Goal: Task Accomplishment & Management: Manage account settings

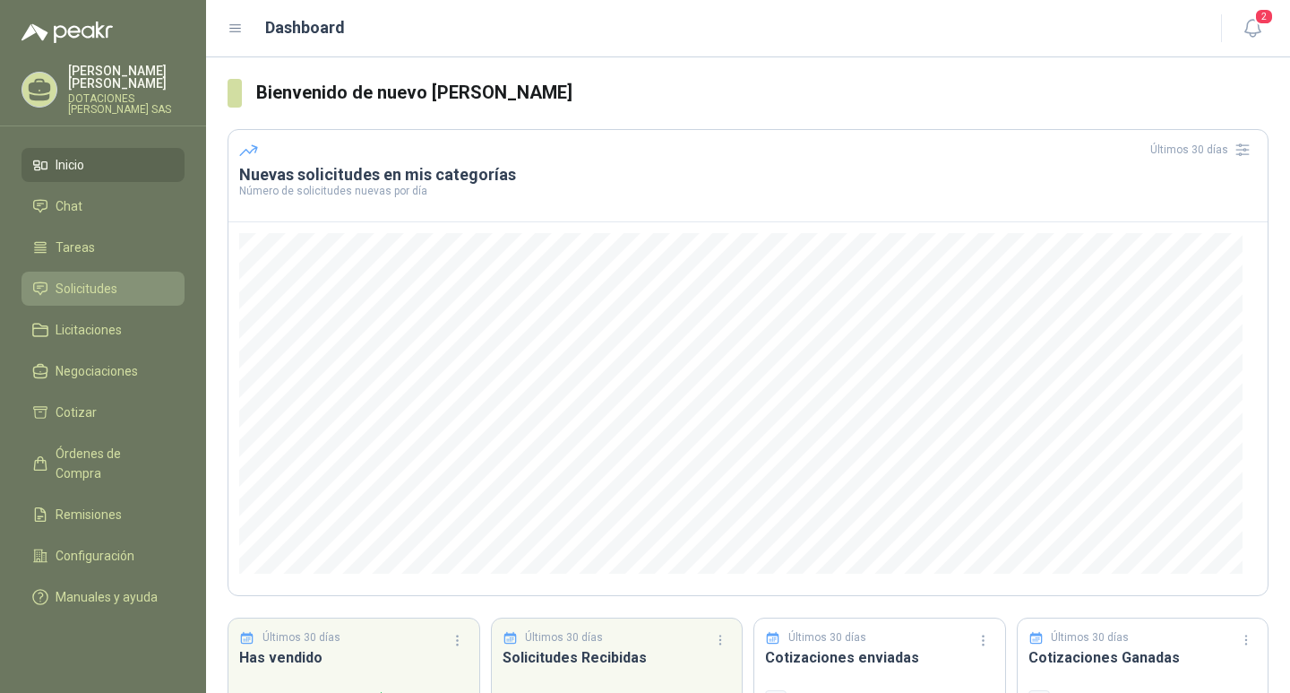
click at [67, 289] on span "Solicitudes" at bounding box center [87, 289] width 62 height 20
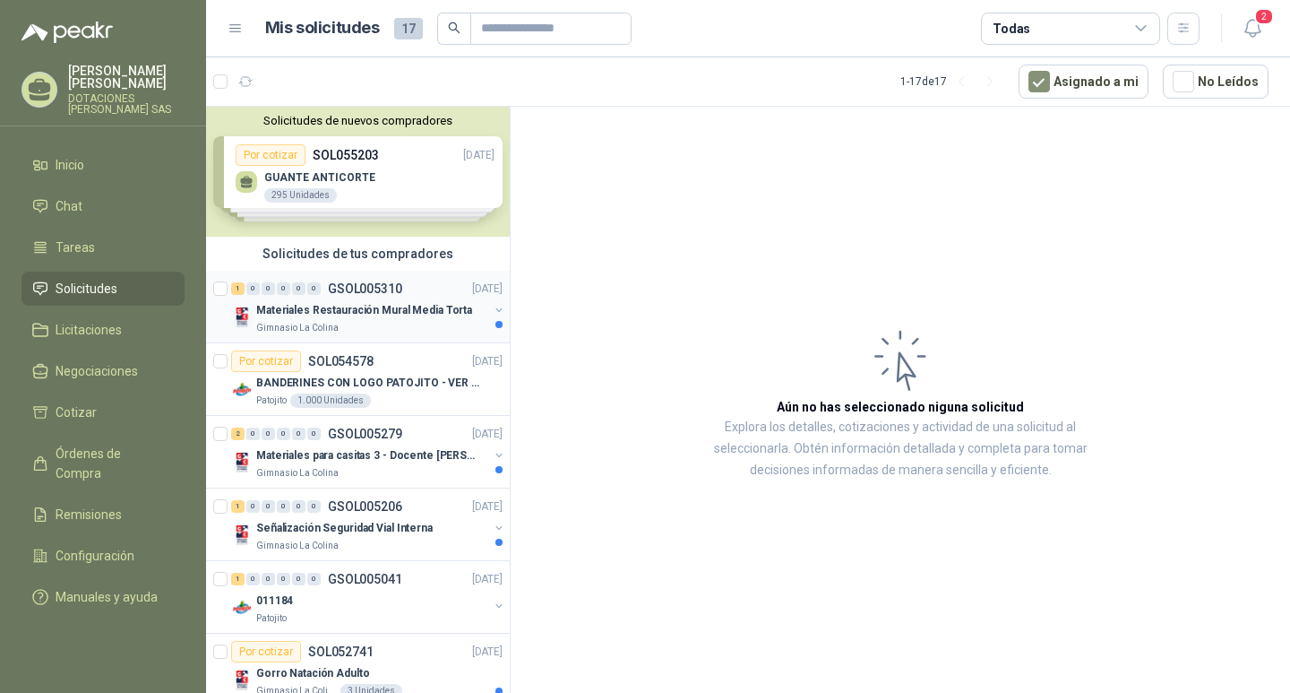
click at [369, 311] on p "Materiales Restauración Mural Media Torta" at bounding box center [364, 310] width 216 height 17
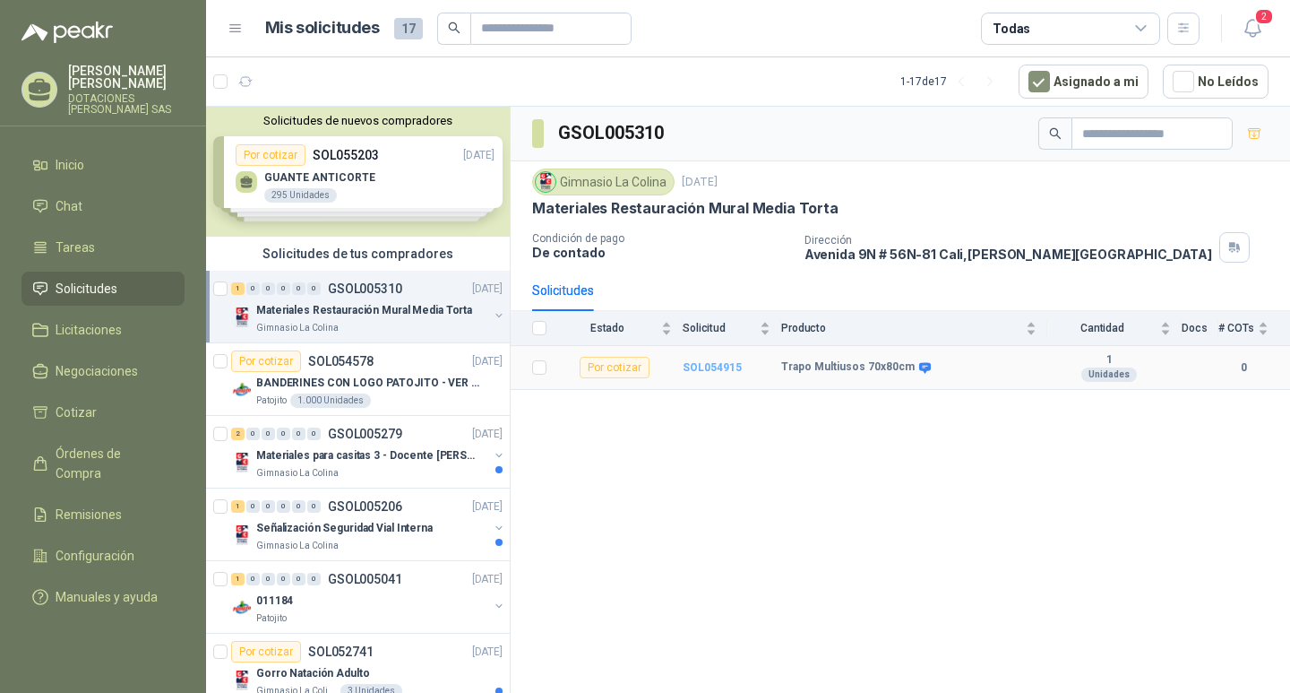
click at [726, 366] on b "SOL054915" at bounding box center [712, 367] width 59 height 13
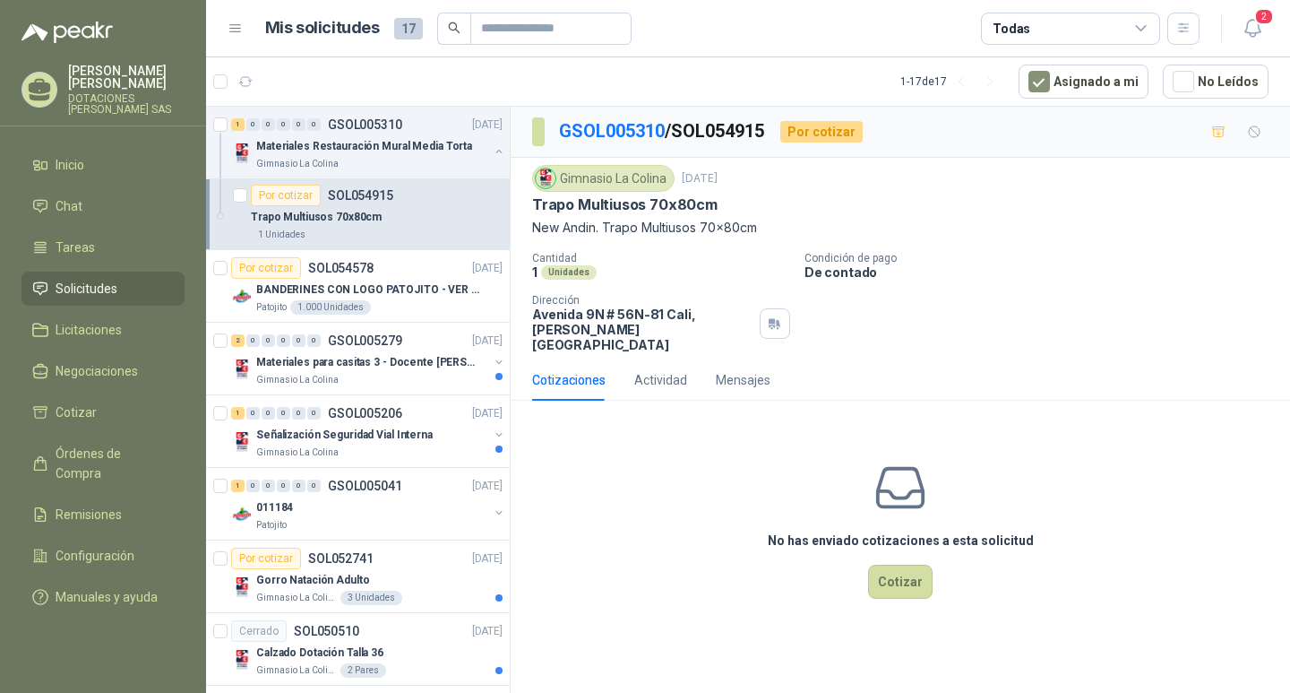
scroll to position [179, 0]
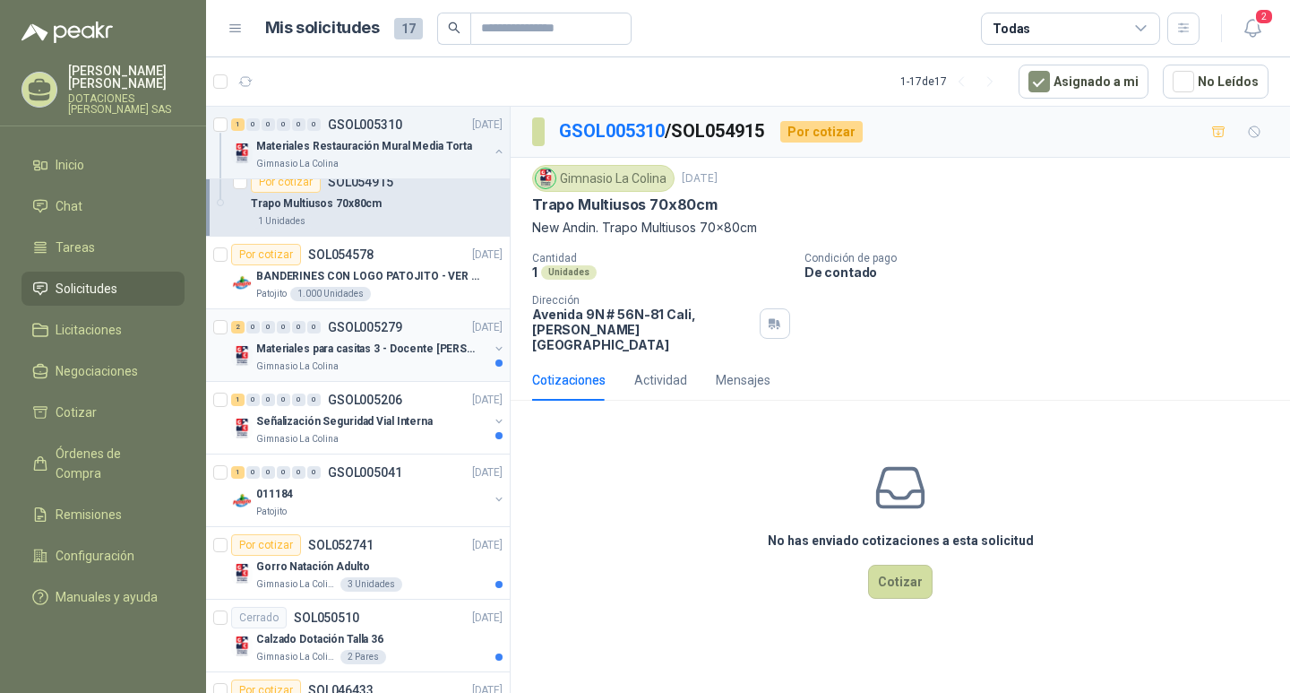
click at [431, 349] on p "Materiales para casitas 3 - Docente [PERSON_NAME]" at bounding box center [367, 348] width 223 height 17
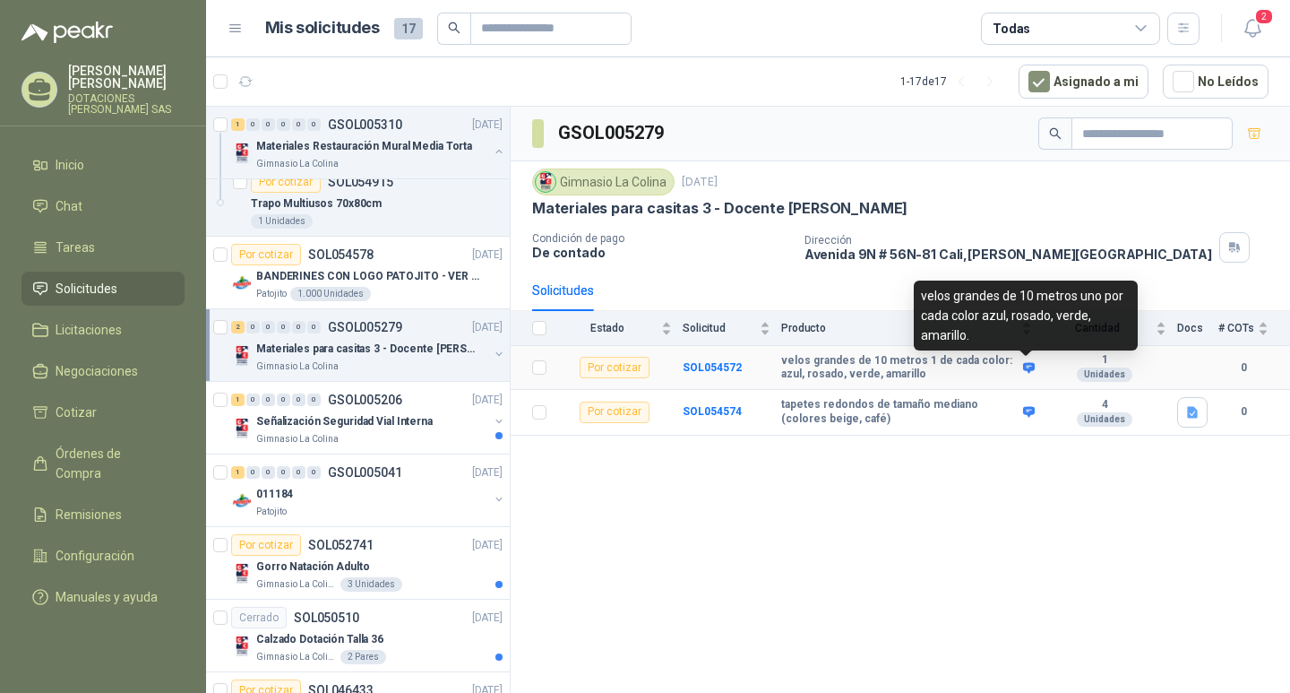
click at [1029, 367] on icon at bounding box center [1028, 367] width 13 height 13
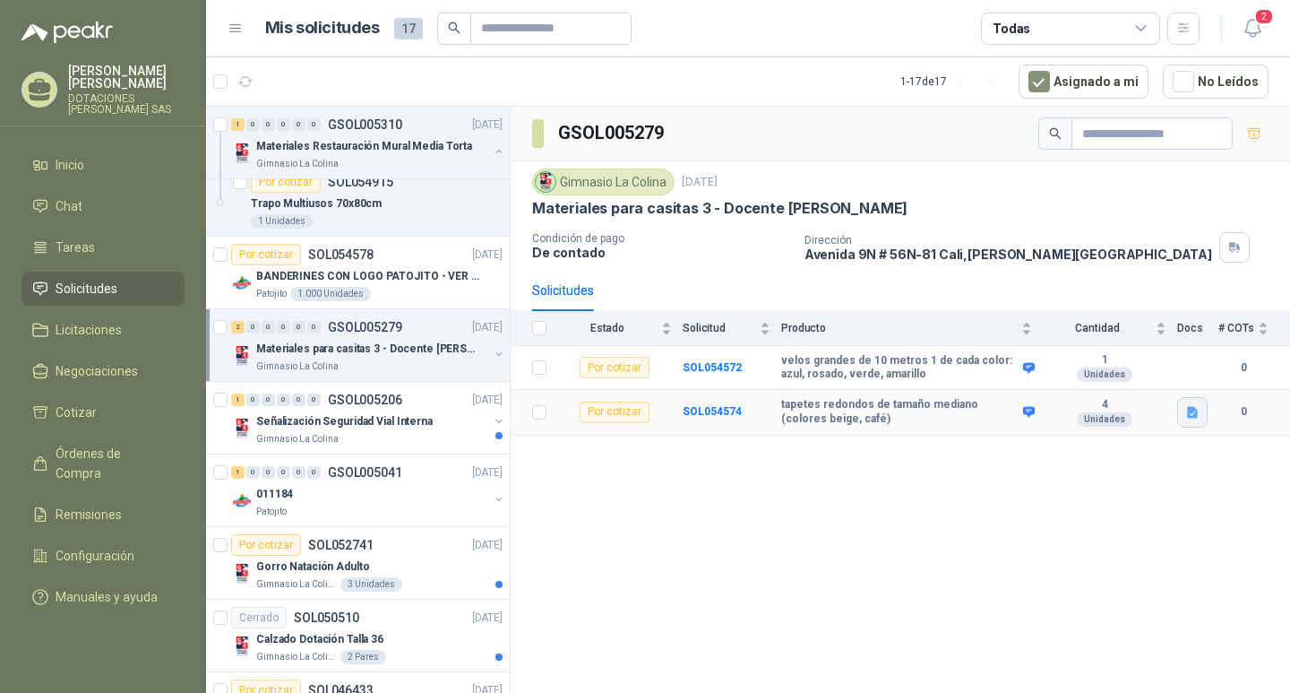
click at [1198, 412] on icon "button" at bounding box center [1192, 412] width 15 height 15
click at [1146, 367] on button "imagen (5).png" at bounding box center [1145, 372] width 102 height 19
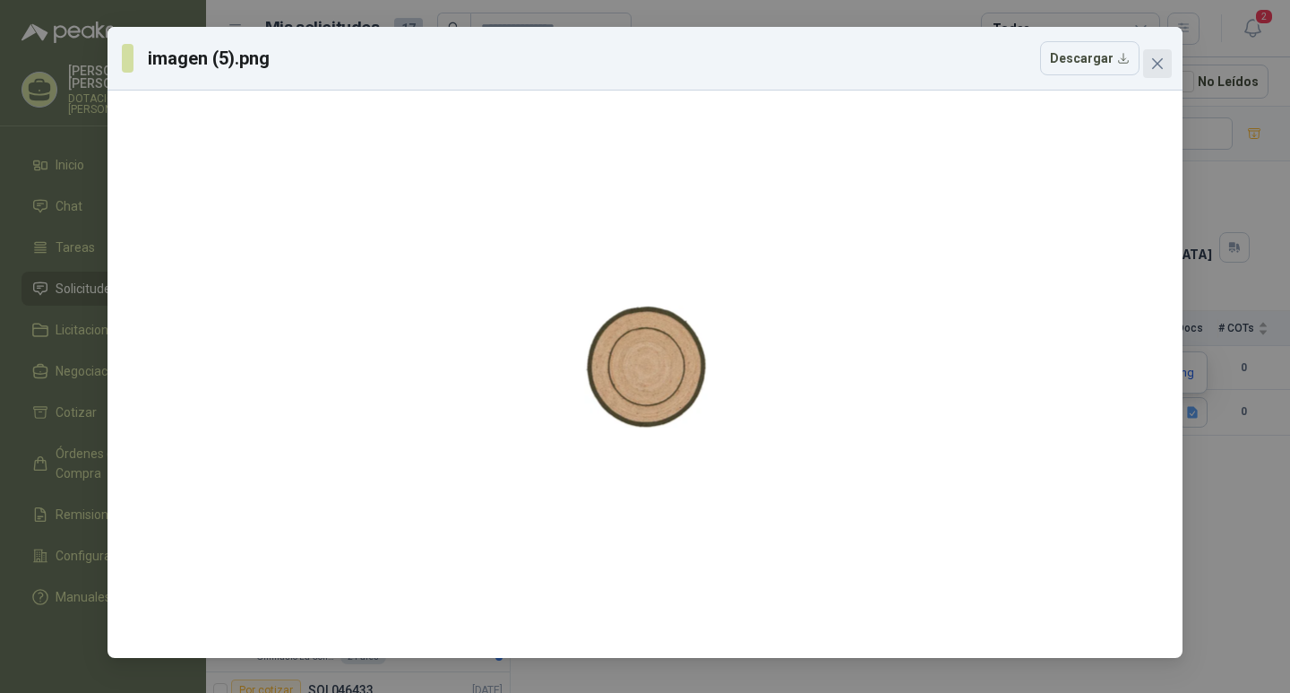
click at [1156, 71] on button "Close" at bounding box center [1157, 63] width 29 height 29
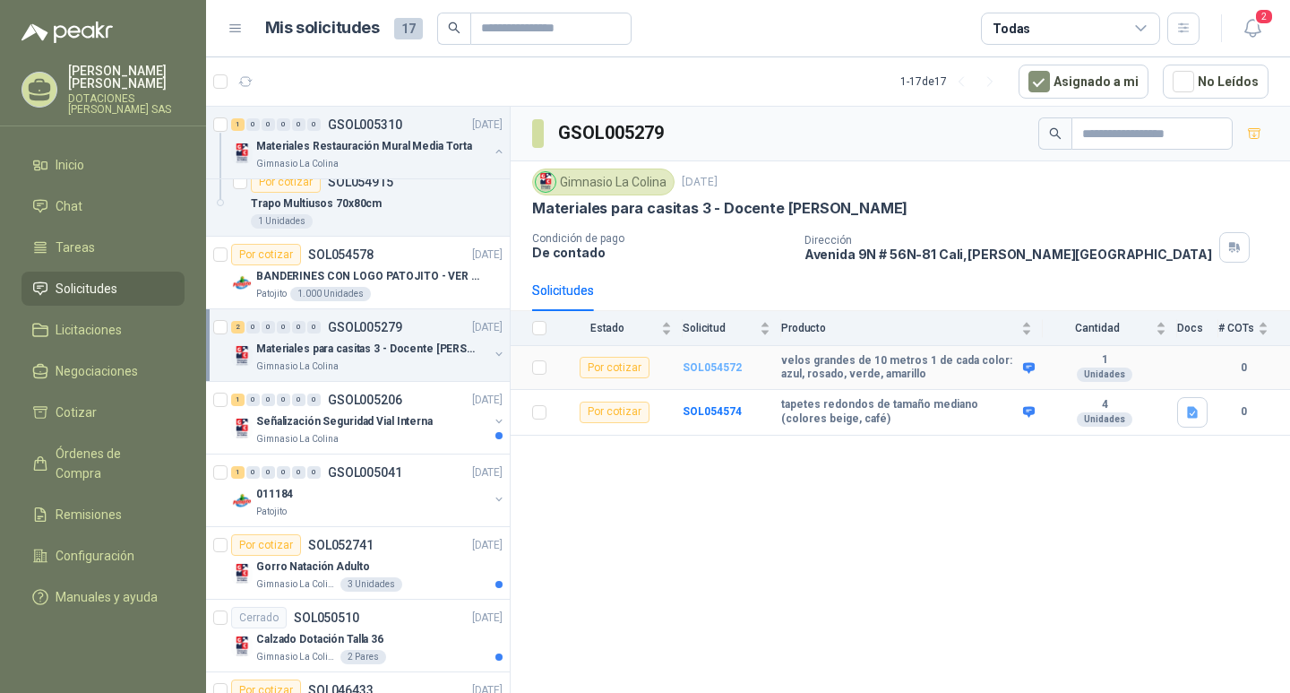
click at [704, 366] on b "SOL054572" at bounding box center [712, 367] width 59 height 13
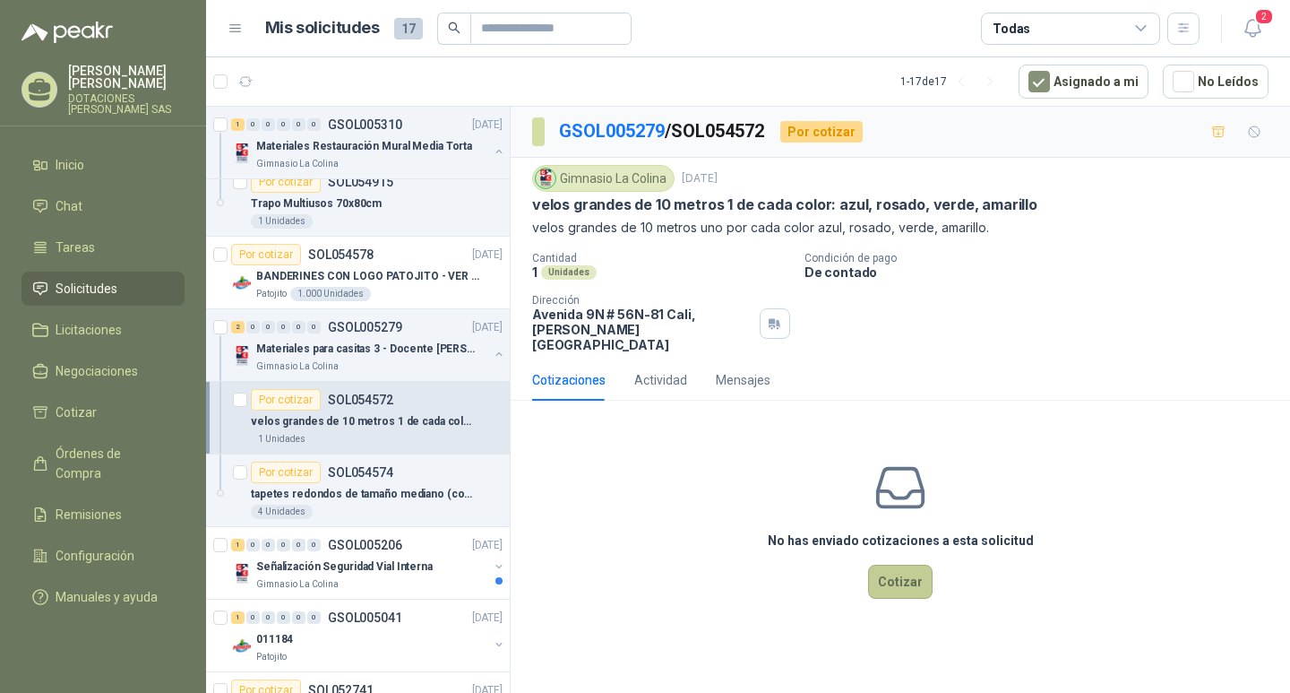
click at [901, 564] on button "Cotizar" at bounding box center [900, 581] width 65 height 34
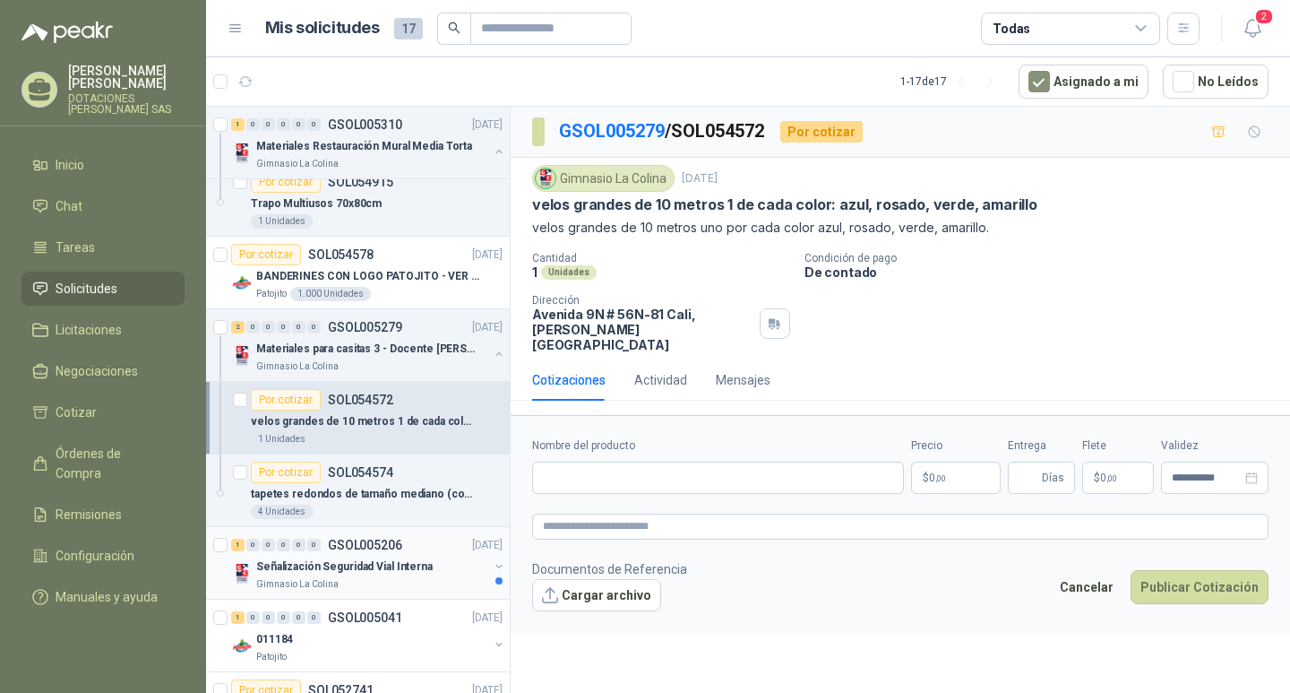
click at [374, 568] on p "Señalización Seguridad Vial Interna" at bounding box center [344, 566] width 177 height 17
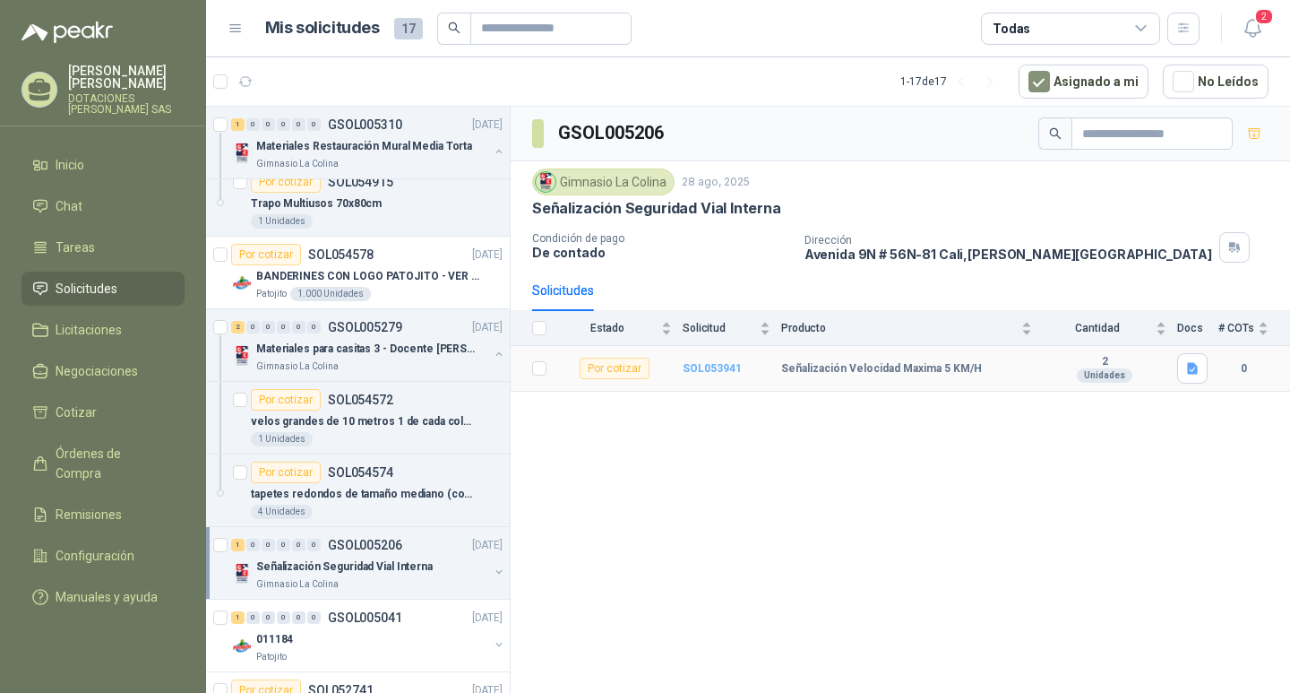
click at [694, 366] on b "SOL053941" at bounding box center [712, 368] width 59 height 13
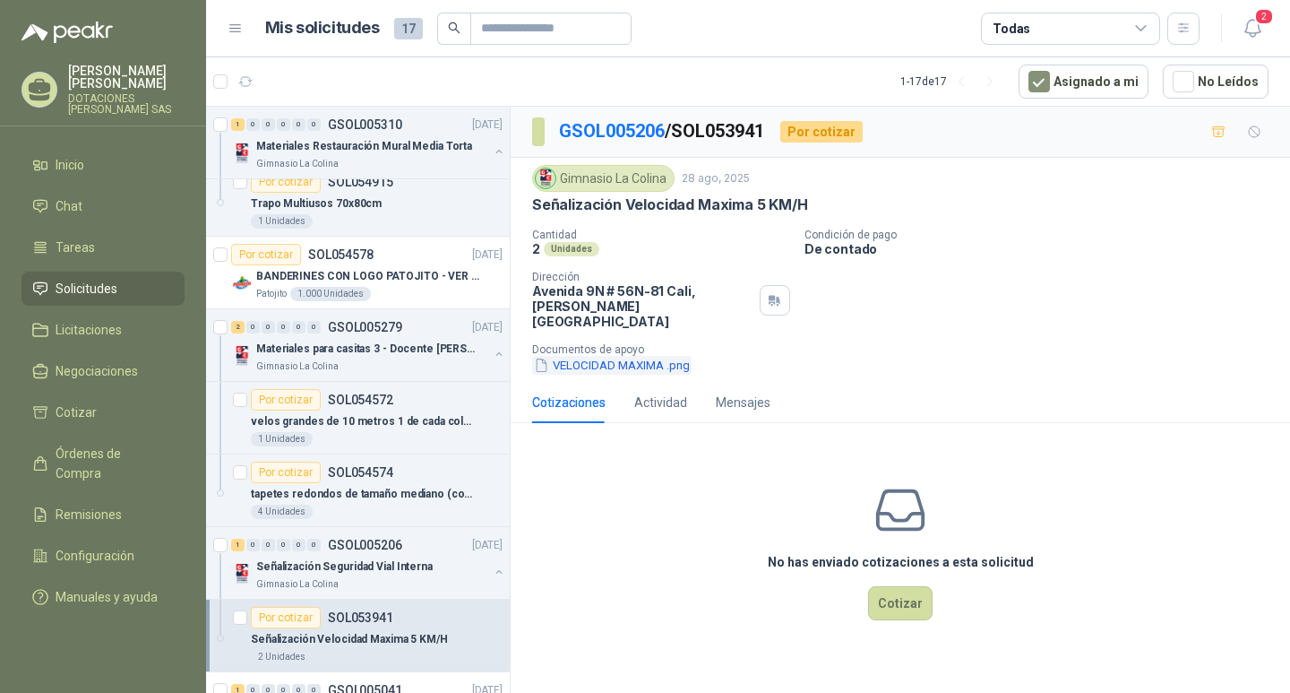
click at [655, 356] on button "VELOCIDAD MAXIMA .png" at bounding box center [611, 365] width 159 height 19
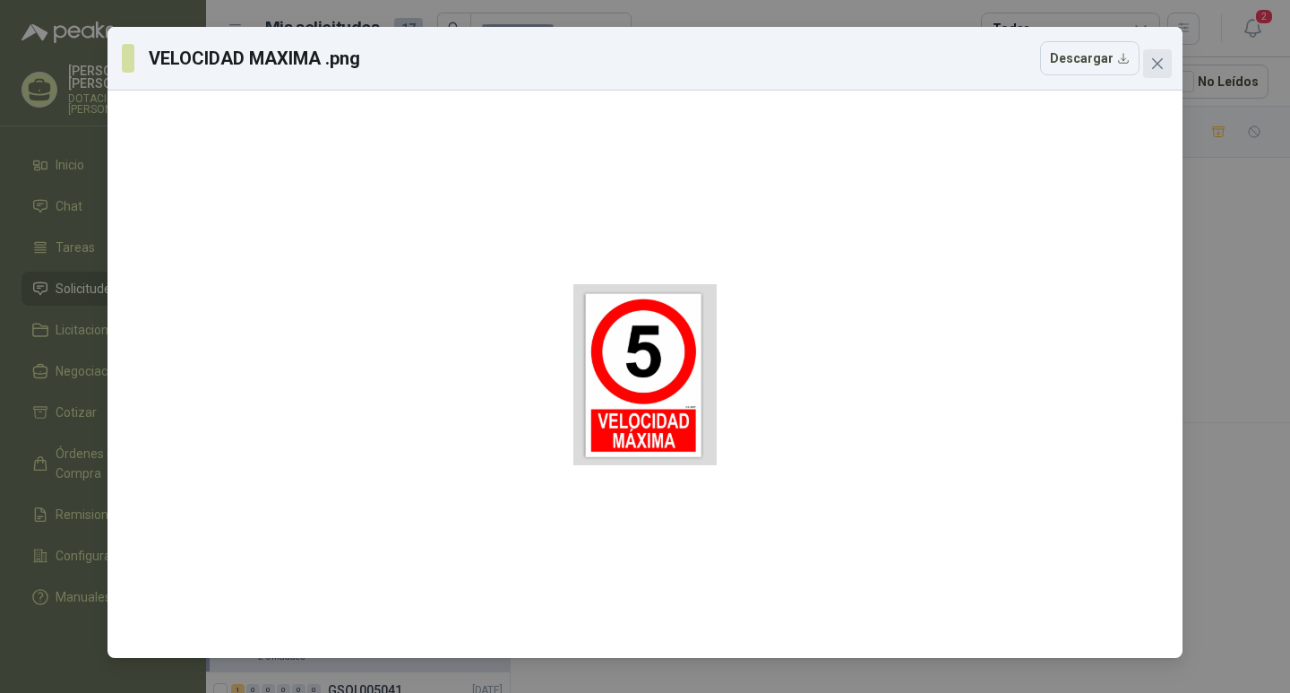
click at [1154, 60] on icon "close" at bounding box center [1157, 63] width 11 height 11
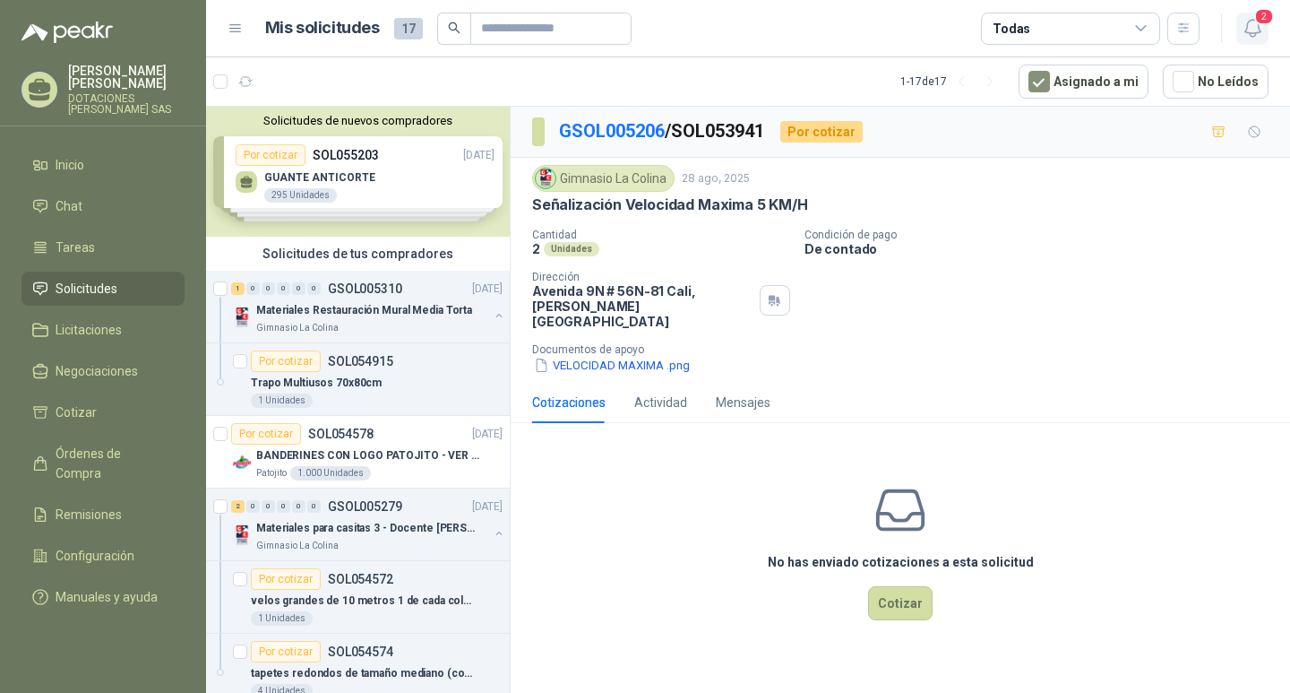
click at [1263, 20] on span "2" at bounding box center [1264, 16] width 20 height 17
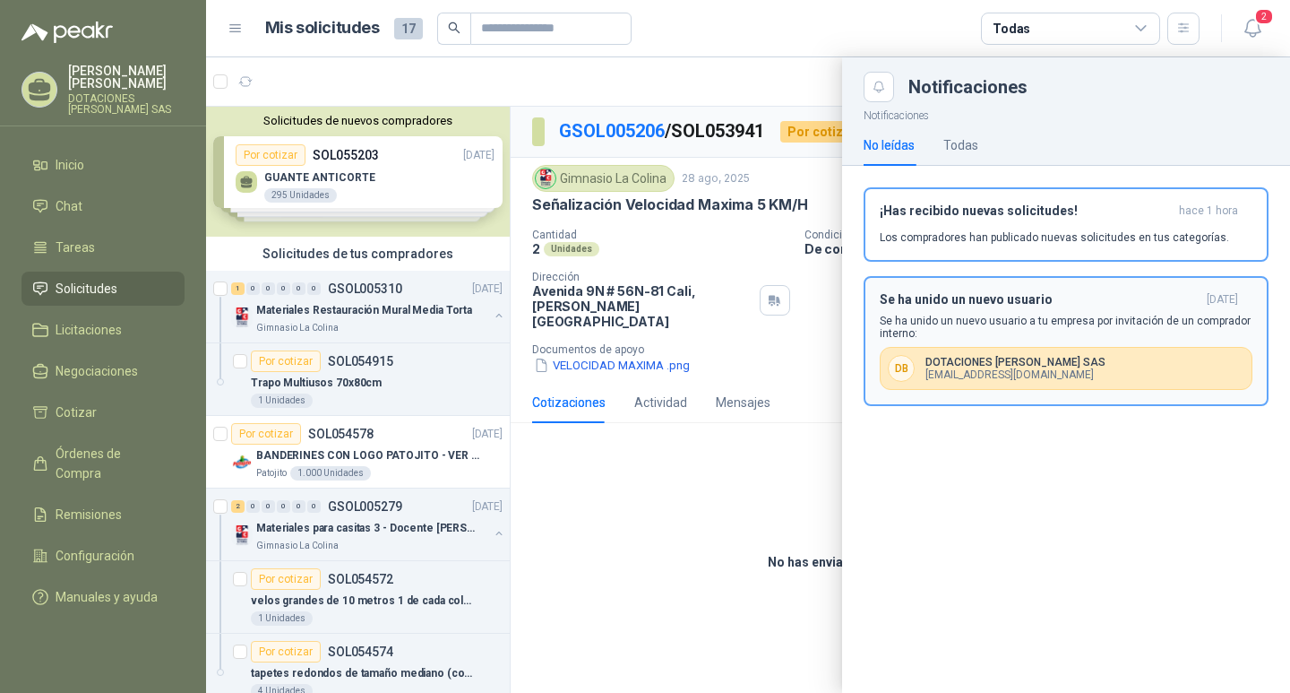
click at [1056, 350] on div "D B DOTACIONES [PERSON_NAME] SAS [EMAIL_ADDRESS][DOMAIN_NAME]" at bounding box center [1066, 368] width 373 height 43
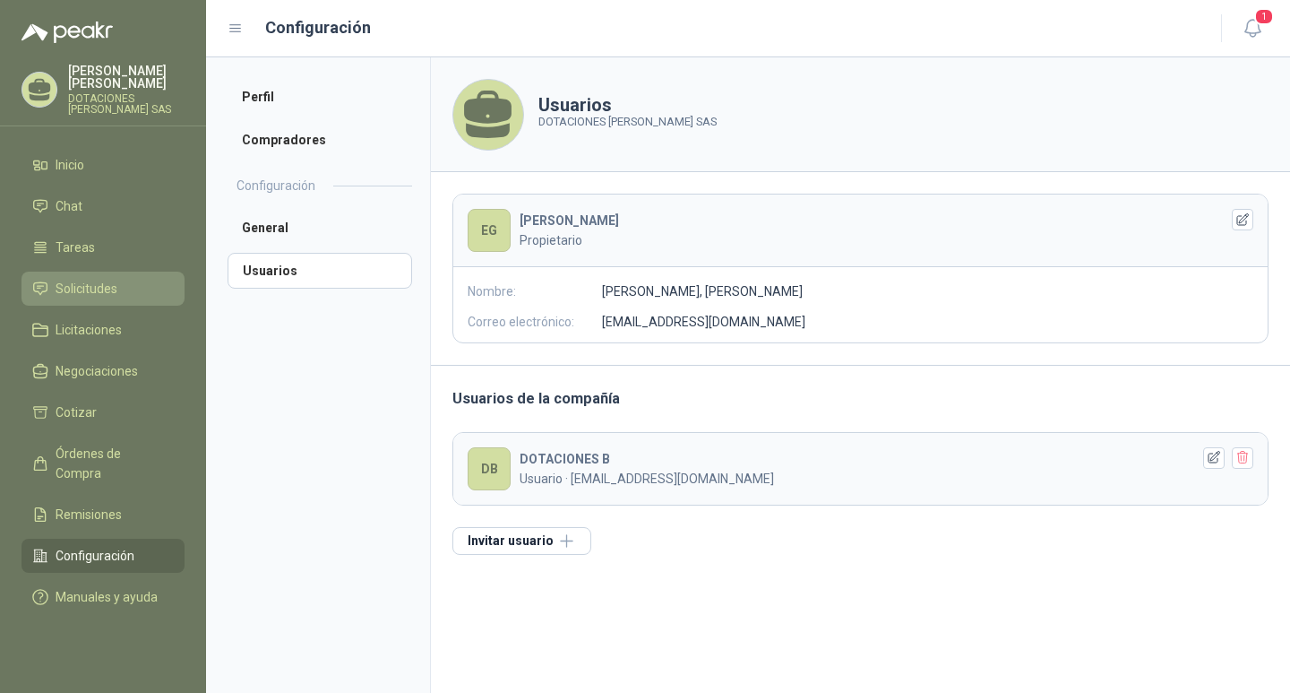
click at [105, 277] on link "Solicitudes" at bounding box center [103, 288] width 163 height 34
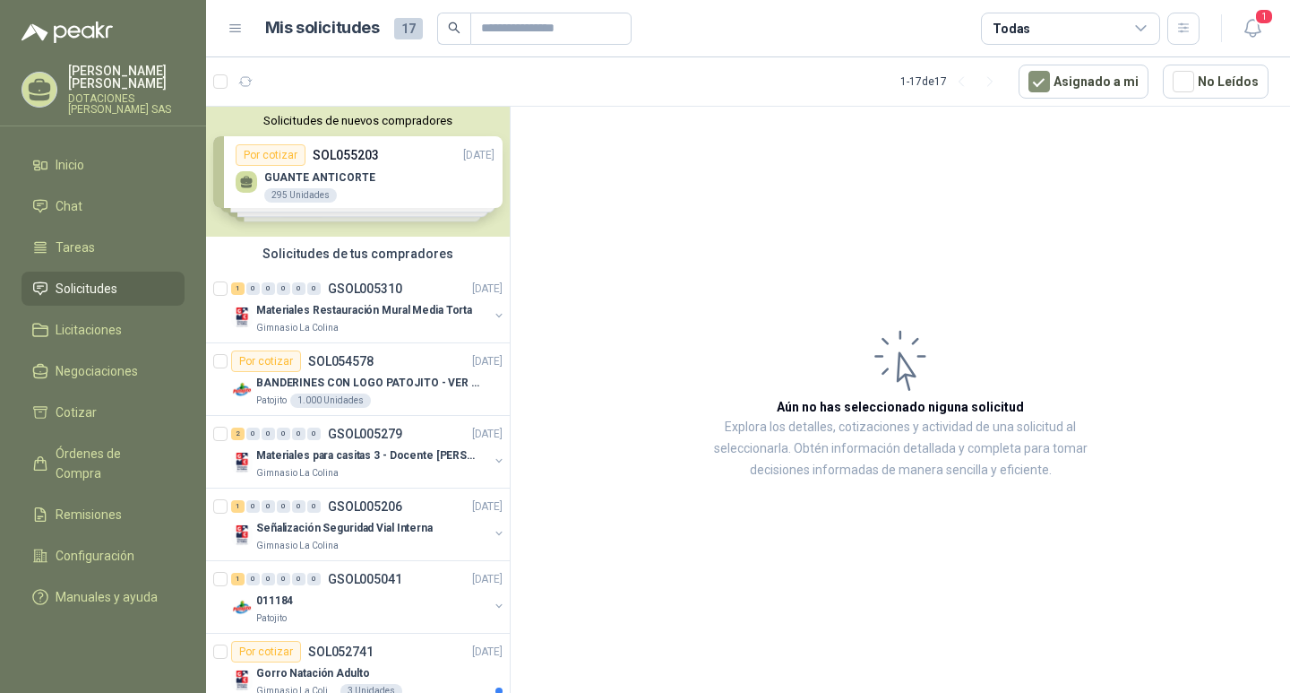
click at [315, 175] on div "Solicitudes de nuevos compradores Por cotizar SOL055203 [DATE] GUANTE ANTICORTE…" at bounding box center [358, 172] width 304 height 130
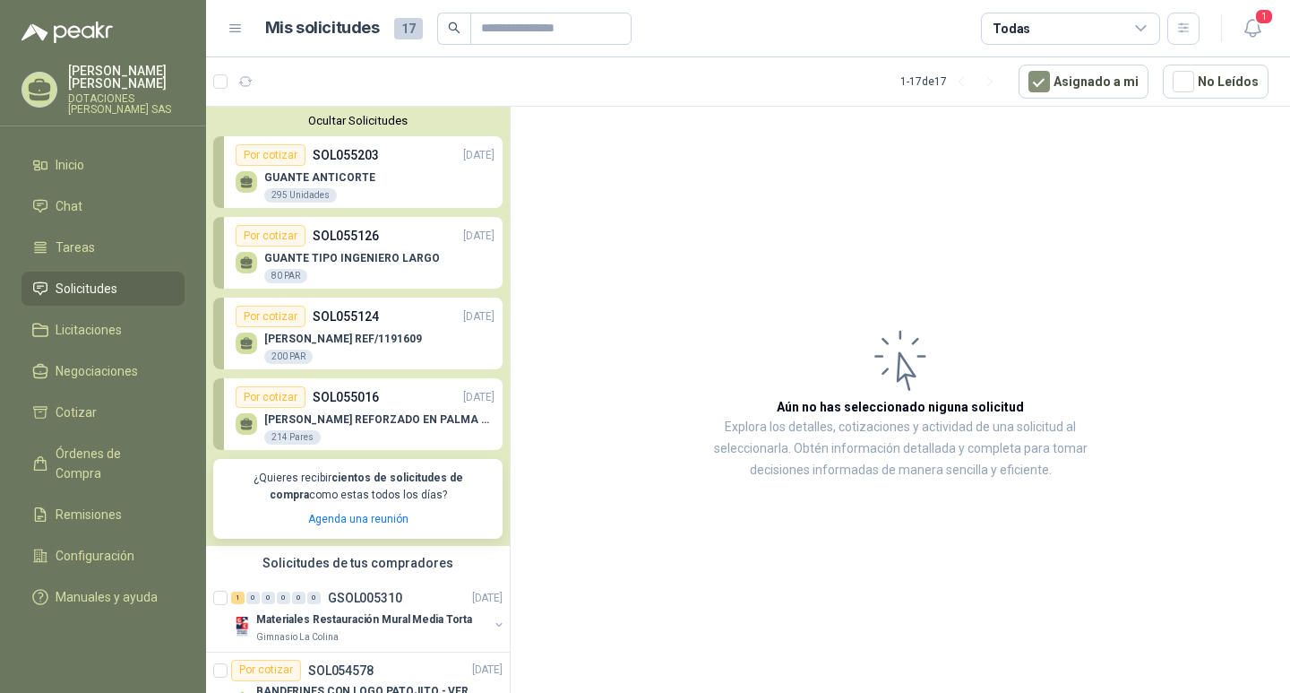
click at [336, 259] on p "GUANTE TIPO INGENIERO LARGO" at bounding box center [352, 258] width 176 height 13
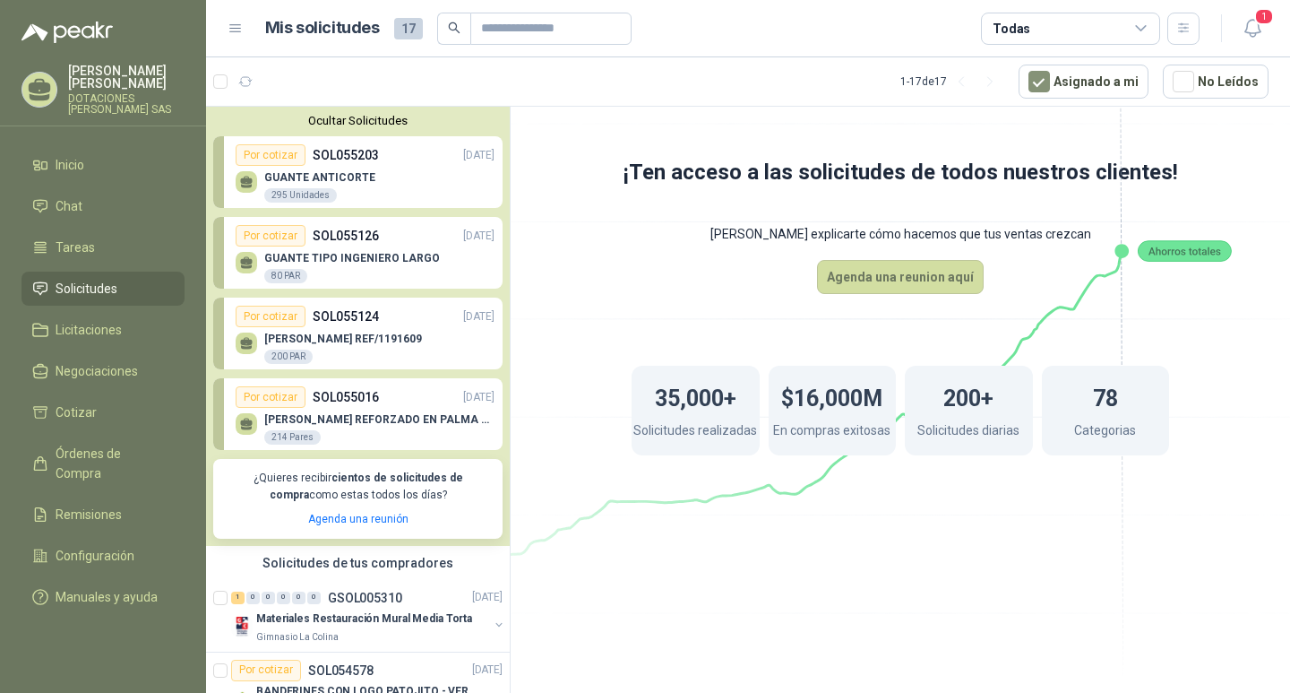
click at [336, 259] on p "GUANTE TIPO INGENIERO LARGO" at bounding box center [352, 258] width 176 height 13
click at [1253, 17] on icon "button" at bounding box center [1253, 28] width 22 height 22
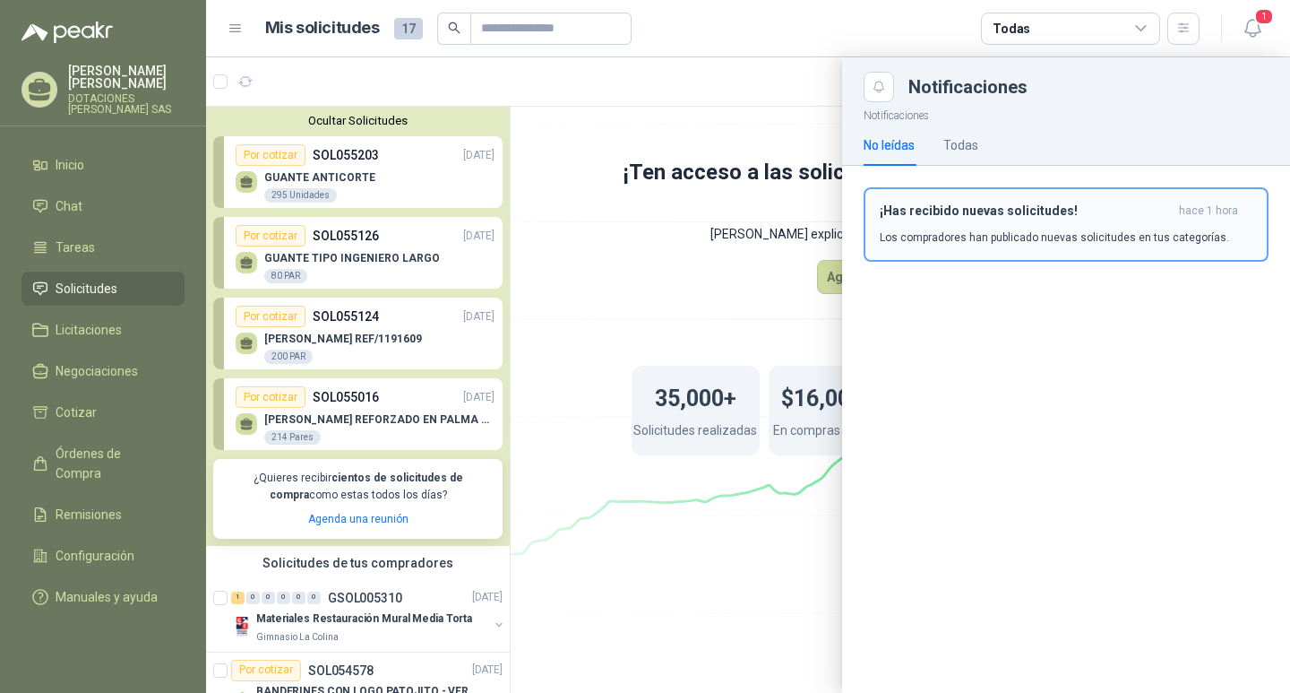
click at [998, 220] on div "¡Has recibido nuevas solicitudes! hace 1 hora Los compradores han publicado nue…" at bounding box center [1066, 224] width 373 height 42
